Goal: Information Seeking & Learning: Learn about a topic

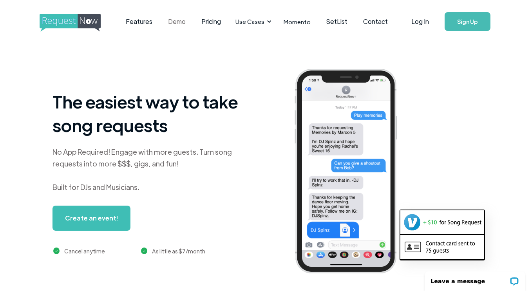
click at [173, 24] on link "Demo" at bounding box center [176, 21] width 33 height 24
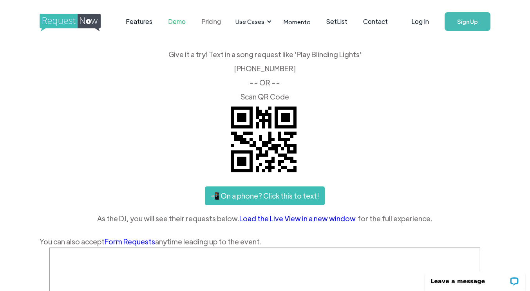
click at [213, 19] on link "Pricing" at bounding box center [211, 21] width 35 height 24
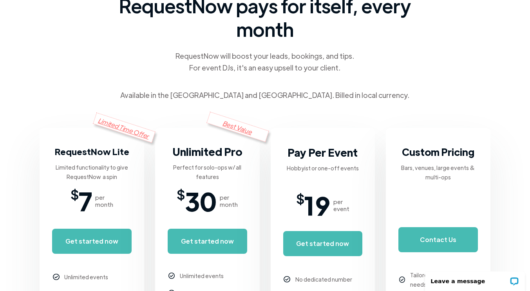
scroll to position [49, 0]
